Goal: Task Accomplishment & Management: Manage account settings

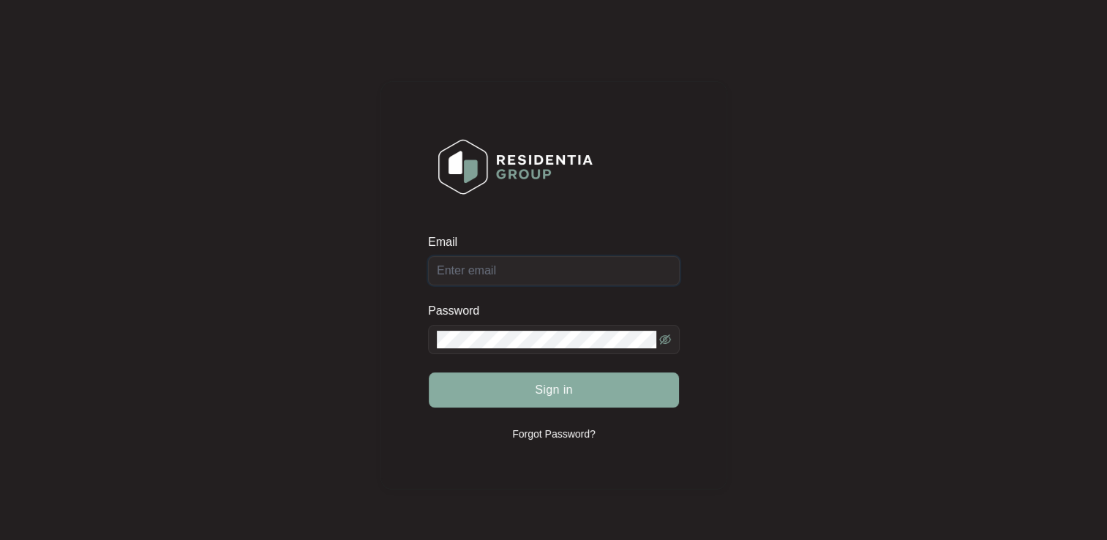
type input "[EMAIL_ADDRESS][DOMAIN_NAME]"
click at [567, 391] on span "Sign in" at bounding box center [554, 390] width 38 height 18
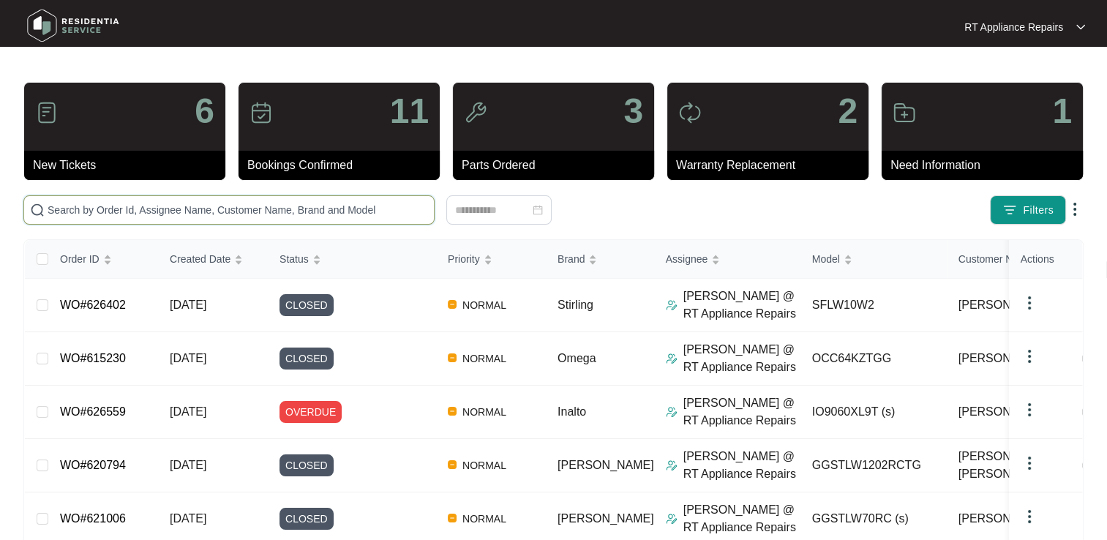
click at [201, 212] on input "text" at bounding box center [238, 210] width 381 height 16
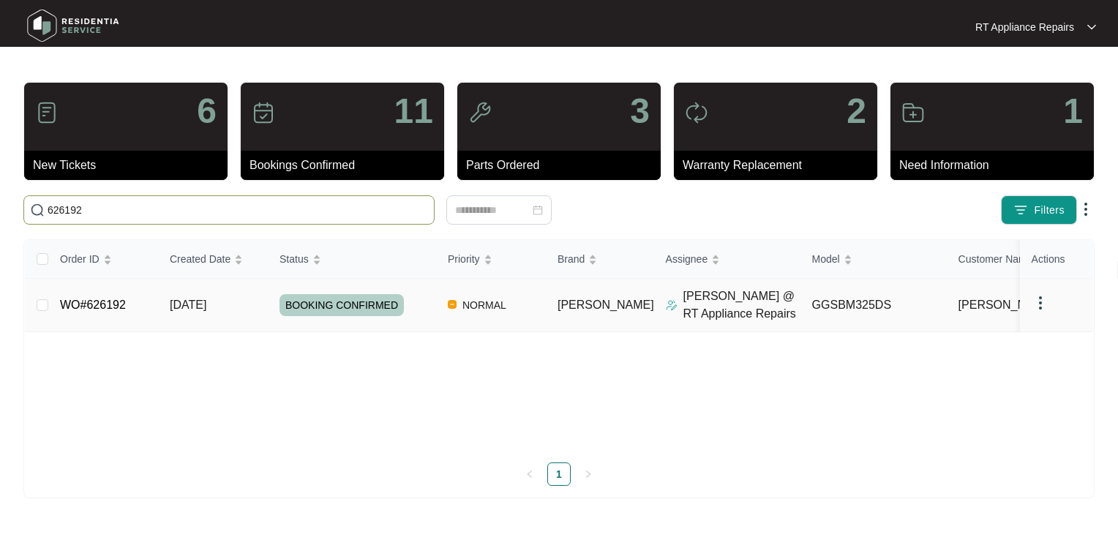
type input "626192"
click at [101, 307] on link "WO#626192" at bounding box center [93, 305] width 66 height 12
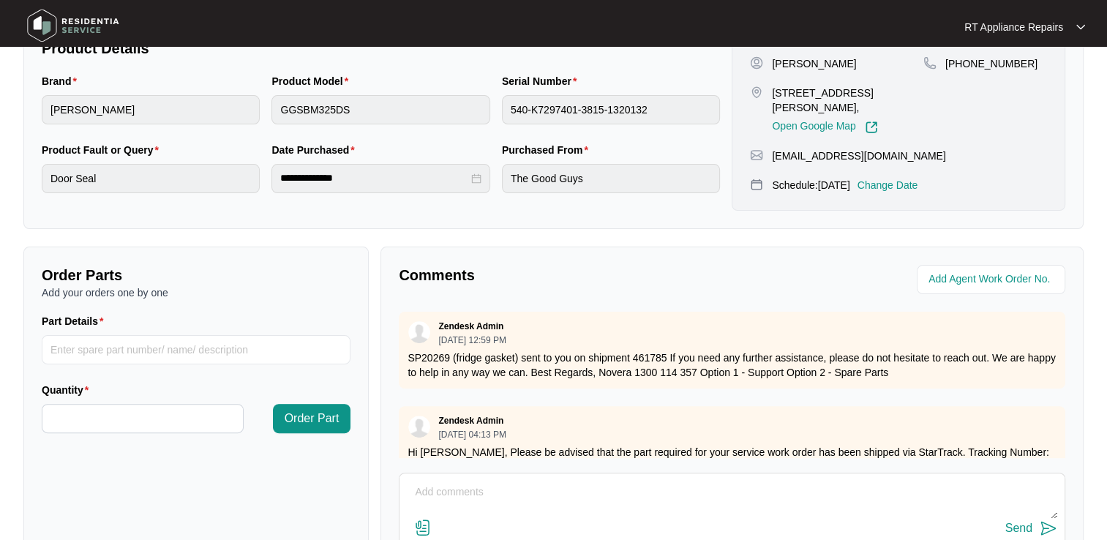
scroll to position [366, 0]
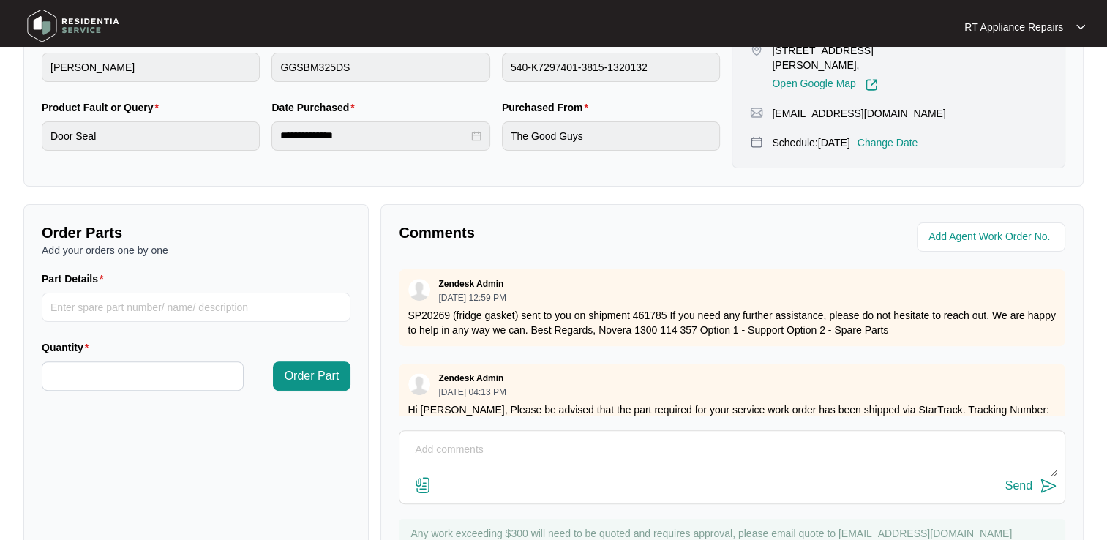
click at [483, 441] on textarea at bounding box center [732, 457] width 651 height 38
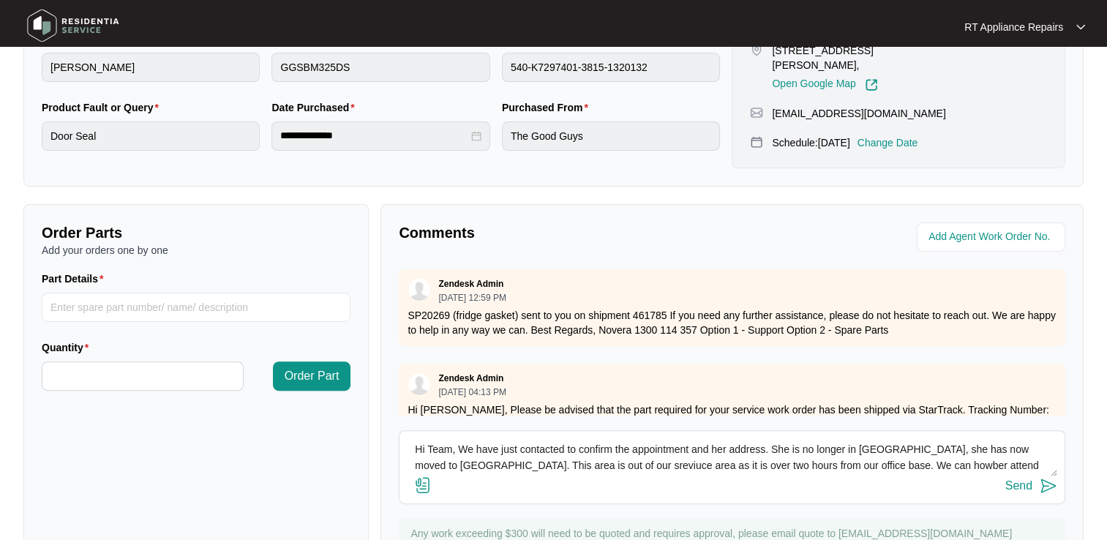
scroll to position [10, 0]
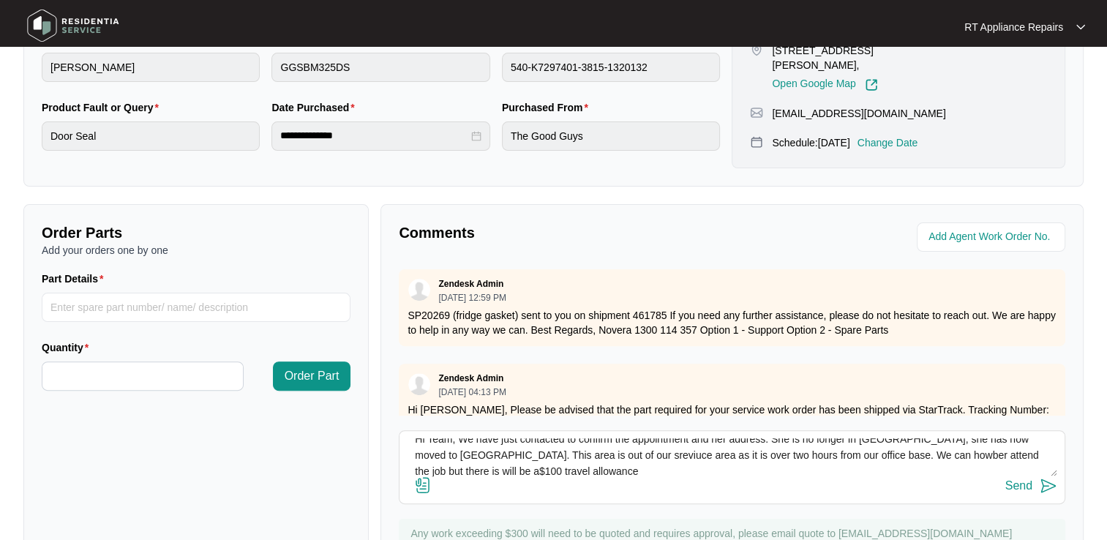
click at [434, 467] on textarea "Hi Team, We have just contacted to confirm the appointment and her address. She…" at bounding box center [732, 457] width 651 height 38
drag, startPoint x: 875, startPoint y: 457, endPoint x: 855, endPoint y: 503, distance: 50.4
click at [855, 503] on div "Comments Zendesk Admin 08/12/2025 at 12:59 PM SP20269 (fridge gasket) sent to y…" at bounding box center [732, 392] width 703 height 377
drag, startPoint x: 872, startPoint y: 454, endPoint x: 885, endPoint y: 449, distance: 13.9
click at [885, 449] on textarea "Hi Team, We have just contacted to confirm the appointment and her address. She…" at bounding box center [732, 457] width 651 height 38
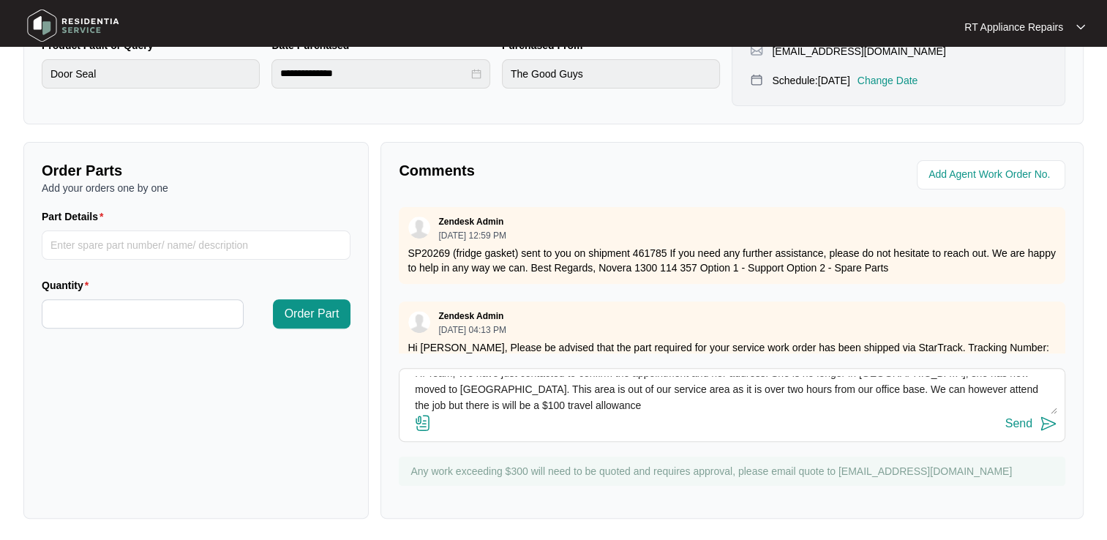
scroll to position [15, 0]
click at [1004, 383] on textarea "Hi Team, We have just contacted to confirm the appointment and her address. She…" at bounding box center [732, 395] width 651 height 38
click at [1008, 382] on textarea "Hi Team, We have just contacted to confirm the appointment and her address. She…" at bounding box center [732, 395] width 651 height 38
click at [576, 404] on textarea "Hi Team, We have just contacted to confirm the appointment and her address. She…" at bounding box center [732, 395] width 651 height 38
type textarea "Hi Team, We have just contacted to confirm the appointment and her address. She…"
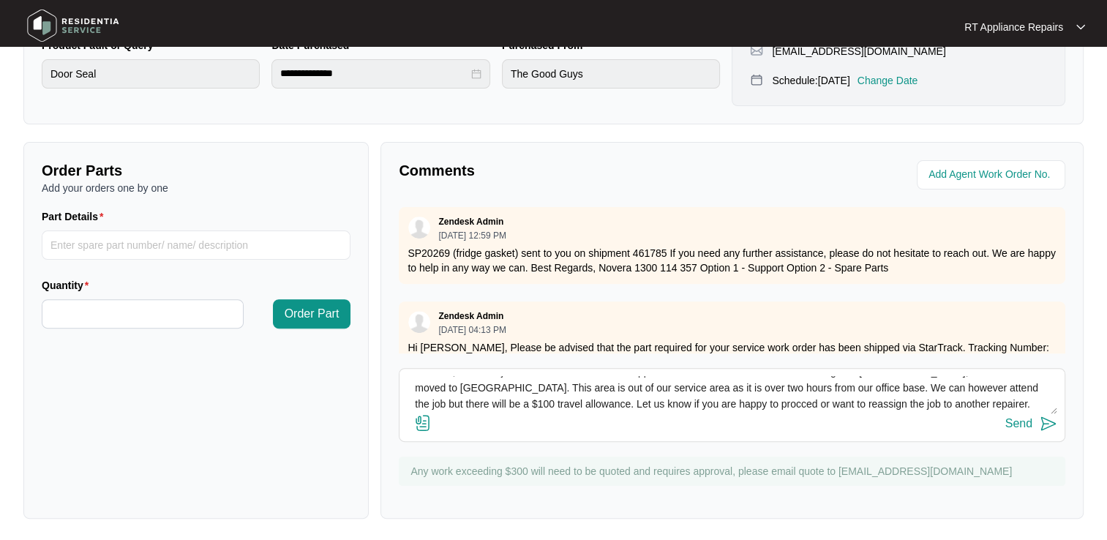
click at [1046, 425] on img at bounding box center [1049, 424] width 18 height 18
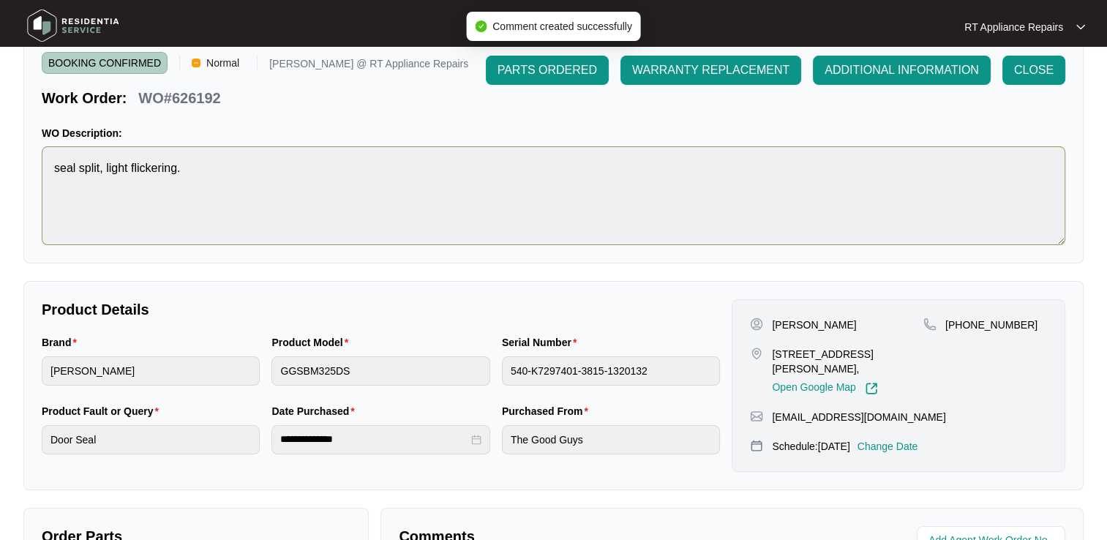
scroll to position [0, 0]
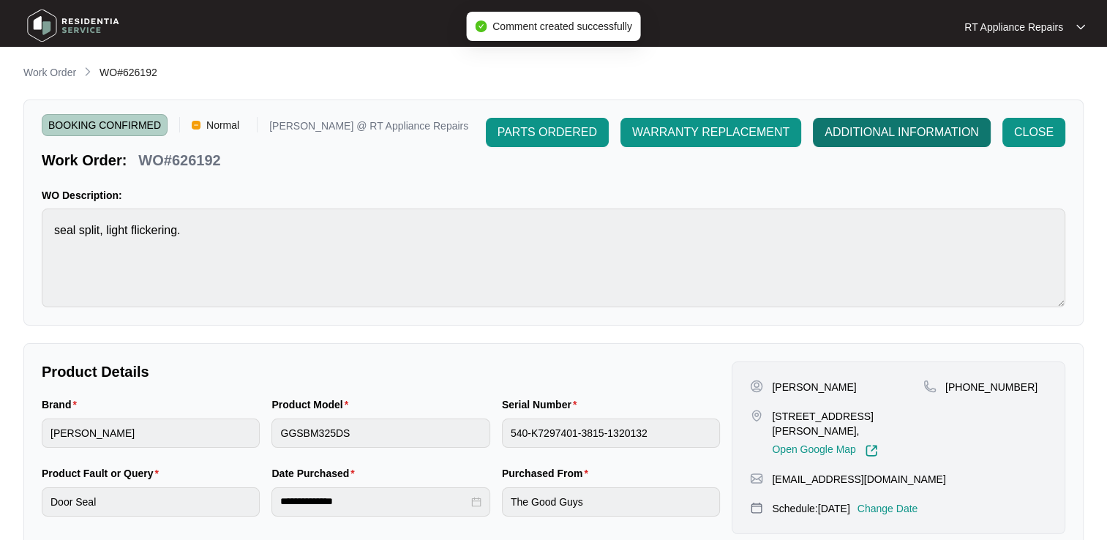
click at [925, 124] on span "ADDITIONAL INFORMATION" at bounding box center [902, 133] width 154 height 18
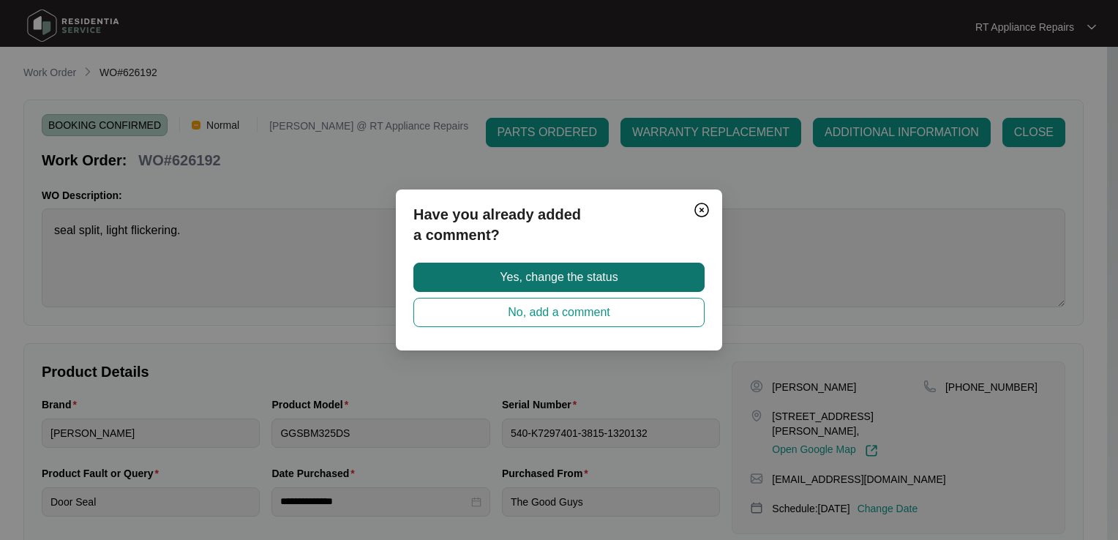
click at [560, 278] on span "Yes, change the status" at bounding box center [559, 278] width 118 height 18
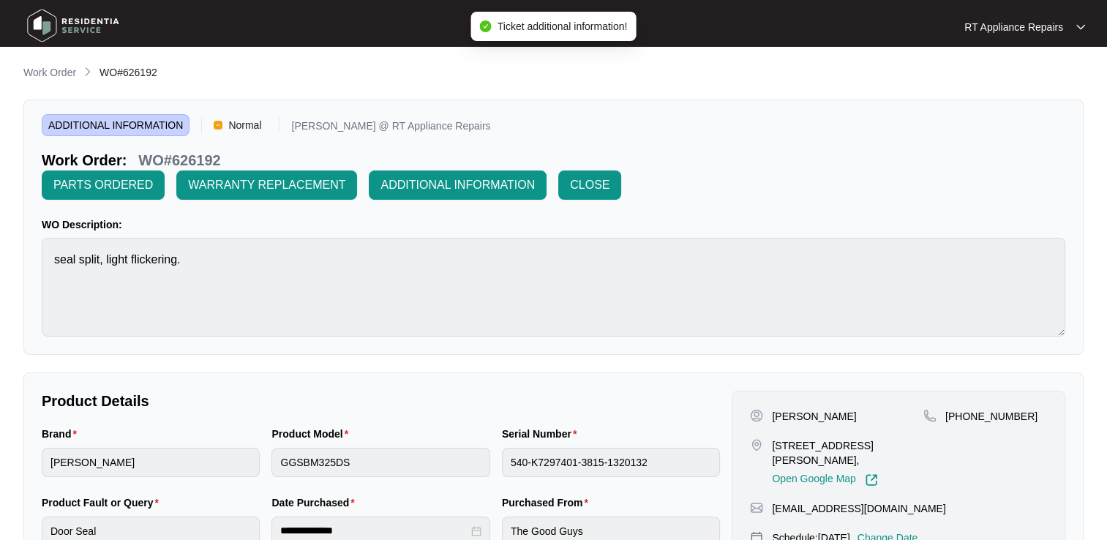
click at [1040, 34] on p "RT Appliance Repairs" at bounding box center [1013, 27] width 99 height 15
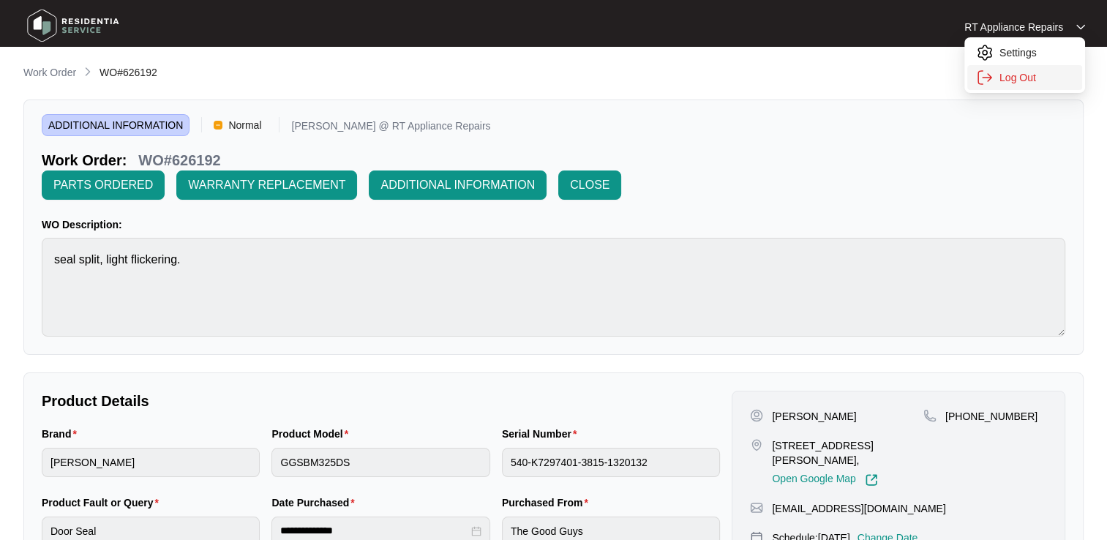
click at [1027, 81] on p "Log Out" at bounding box center [1037, 77] width 74 height 15
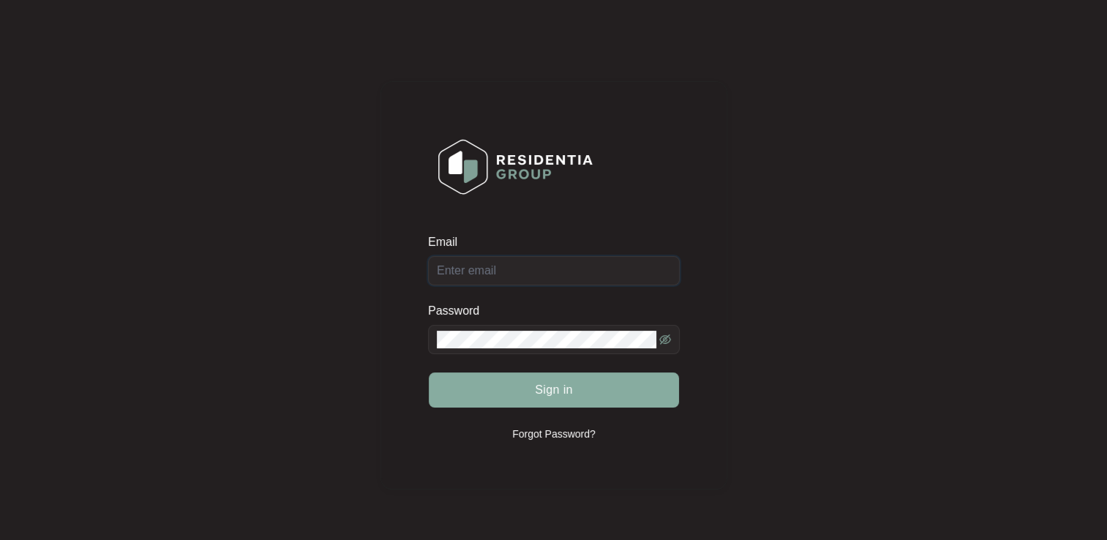
type input "[EMAIL_ADDRESS][DOMAIN_NAME]"
click at [560, 391] on span "Sign in" at bounding box center [554, 390] width 38 height 18
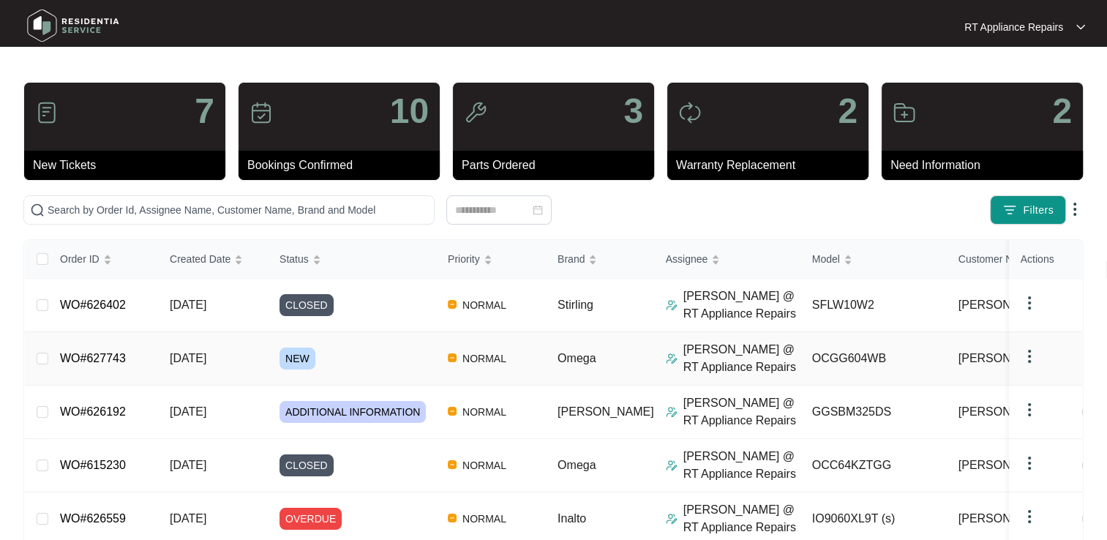
click at [97, 356] on link "WO#627743" at bounding box center [93, 358] width 66 height 12
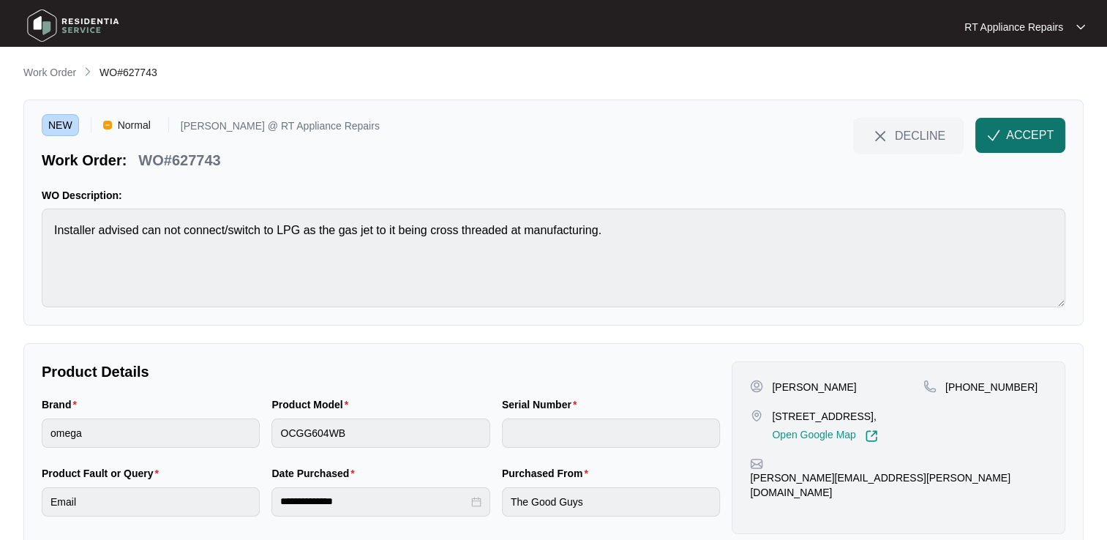
click at [1021, 143] on span "ACCEPT" at bounding box center [1030, 136] width 48 height 18
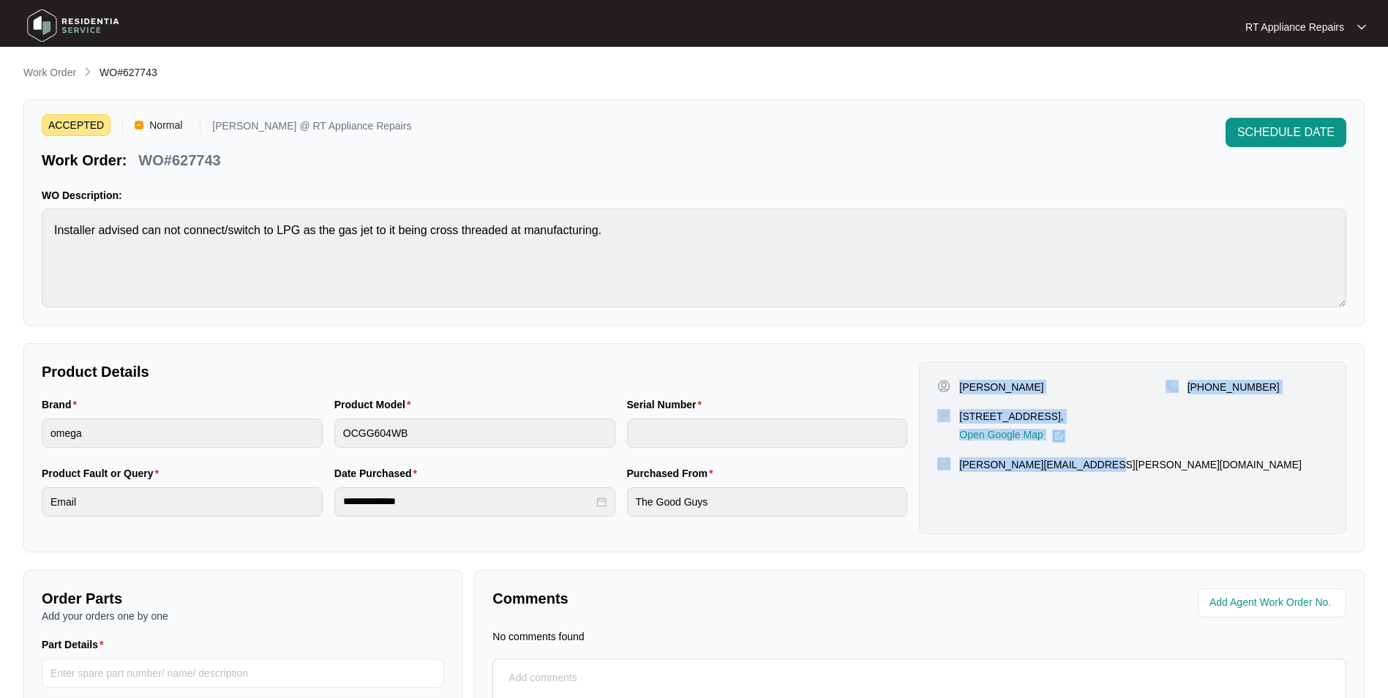
drag, startPoint x: 960, startPoint y: 389, endPoint x: 1097, endPoint y: 452, distance: 150.9
click at [1097, 452] on div "[PERSON_NAME] [STREET_ADDRESS], Open Google Map [PHONE_NUMBER] [PERSON_NAME][EM…" at bounding box center [1132, 447] width 427 height 173
copy div "[PERSON_NAME] [STREET_ADDRESS], Open Google Map [PHONE_NUMBER] [PERSON_NAME][EM…"
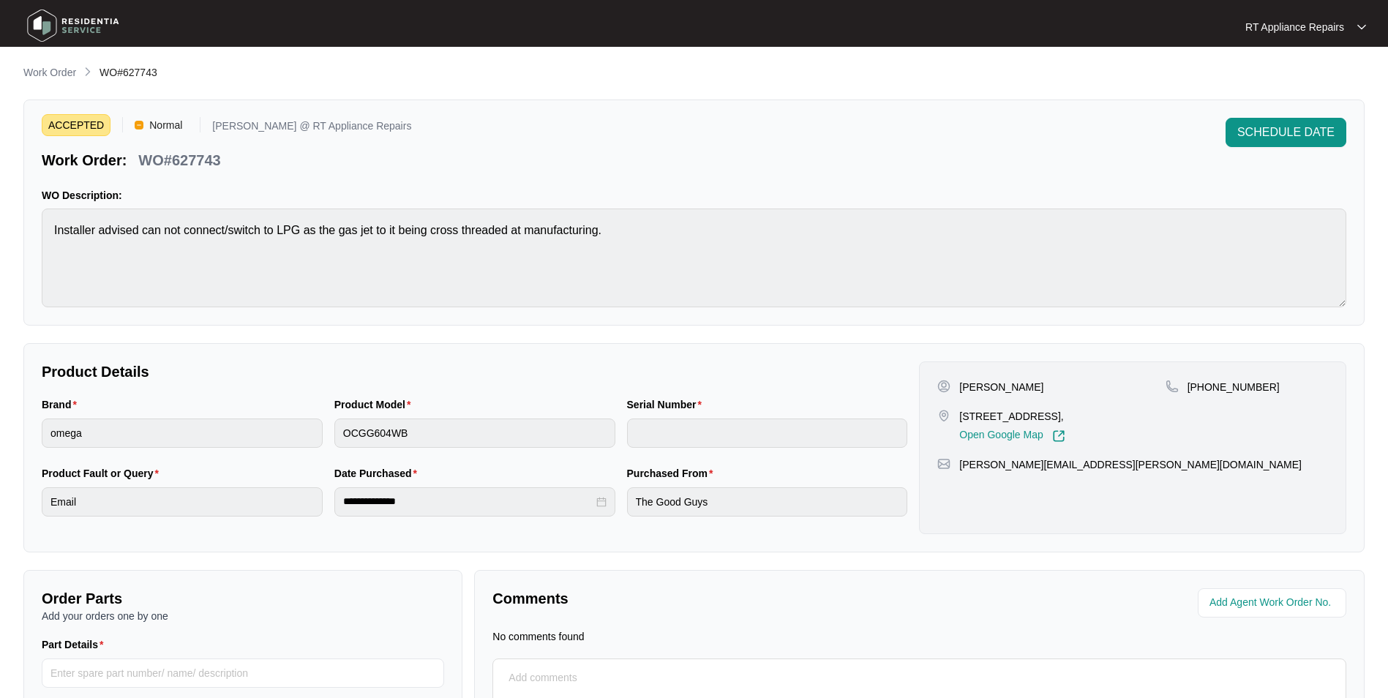
click at [138, 155] on div "WO#627743" at bounding box center [179, 158] width 94 height 26
drag, startPoint x: 140, startPoint y: 158, endPoint x: 222, endPoint y: 157, distance: 82.7
click at [222, 157] on div "WO#627743" at bounding box center [179, 158] width 94 height 26
copy p "WO#627743"
click at [431, 177] on div "ACCEPTED Normal [PERSON_NAME] @ RT Appliance Repairs Work Order: WO#627743 SCHE…" at bounding box center [693, 213] width 1341 height 226
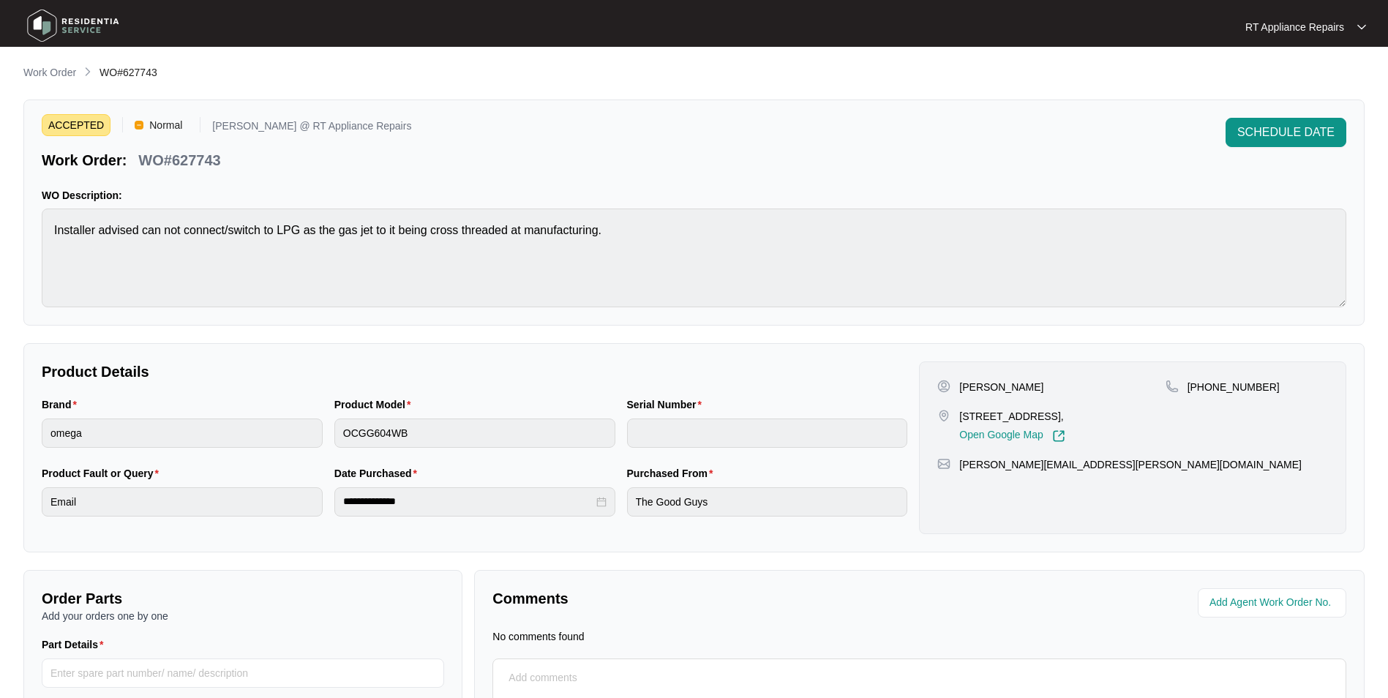
click at [1106, 29] on div "RT Appliance Repairs" at bounding box center [1305, 27] width 121 height 15
click at [1106, 77] on p "Log Out" at bounding box center [1318, 77] width 74 height 15
